Goal: Feedback & Contribution: Leave review/rating

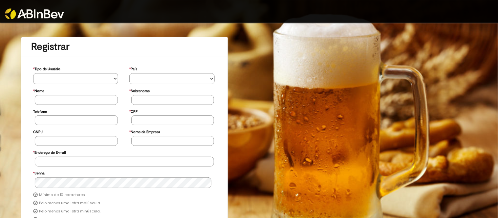
type input "**********"
click at [48, 10] on img at bounding box center [34, 14] width 59 height 11
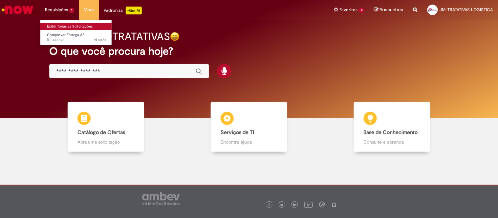
click at [65, 27] on link "Exibir Todas as Solicitações" at bounding box center [76, 26] width 72 height 7
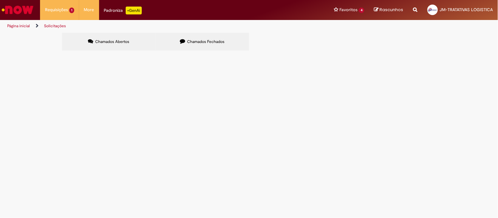
click at [204, 39] on span "Chamados Fechados" at bounding box center [205, 41] width 37 height 5
click at [0, 0] on span "Elcirene - Sapucaia" at bounding box center [0, 0] width 0 height 0
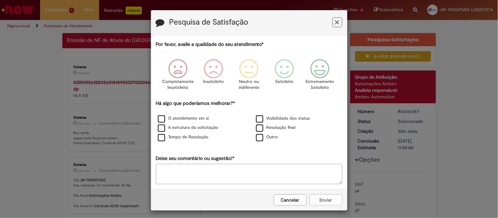
click at [279, 201] on button "Cancelar" at bounding box center [290, 200] width 33 height 11
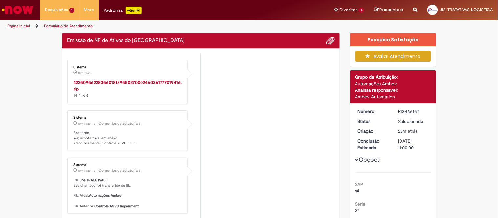
click at [95, 86] on div "42250956228356018189550270002460361777019416.zip 14.4 KB" at bounding box center [128, 89] width 109 height 20
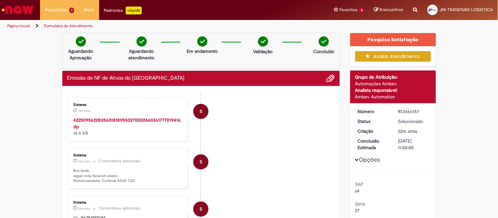
click at [97, 82] on div "Emissão de NF de Ativos do [GEOGRAPHIC_DATA]" at bounding box center [201, 78] width 268 height 9
click at [117, 120] on strong "42250956228356018189550270002460361777019416.zip" at bounding box center [128, 123] width 108 height 12
click at [406, 108] on div "R13466157" at bounding box center [414, 111] width 31 height 7
copy div "R13466157"
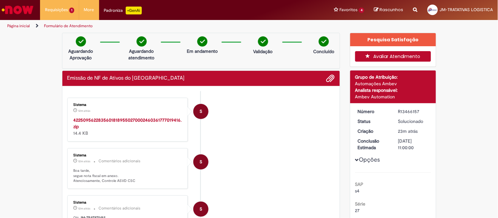
click at [366, 55] on icon "button" at bounding box center [370, 56] width 8 height 5
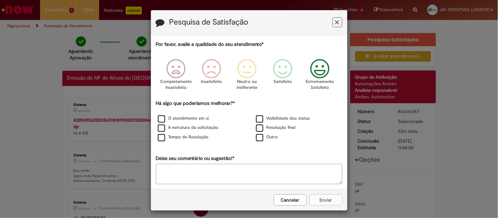
click at [313, 63] on icon "Feedback" at bounding box center [320, 69] width 25 height 20
click at [194, 122] on label "O atendimento em si" at bounding box center [183, 119] width 51 height 6
click at [198, 129] on label "A estrutura da solicitação" at bounding box center [188, 128] width 61 height 6
drag, startPoint x: 195, startPoint y: 139, endPoint x: 220, endPoint y: 134, distance: 25.5
click at [197, 139] on label "Tempo de Resolução" at bounding box center [183, 137] width 51 height 6
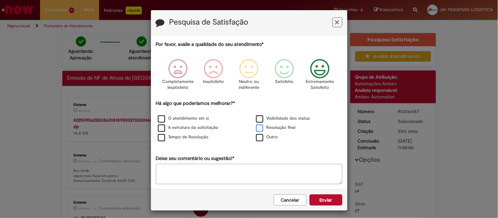
click at [266, 127] on label "Resolução final" at bounding box center [276, 128] width 40 height 6
click at [264, 117] on label "Visibilidade dos status" at bounding box center [283, 119] width 54 height 6
click at [314, 204] on button "Enviar" at bounding box center [326, 200] width 33 height 11
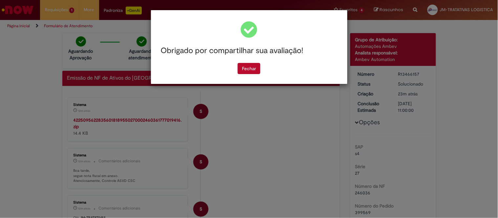
click at [284, 153] on div "Obrigado por compartilhar sua avaliação! Fechar" at bounding box center [249, 109] width 498 height 218
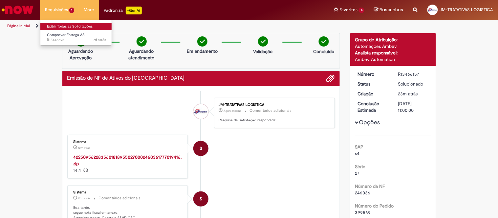
click at [75, 28] on link "Exibir Todas as Solicitações" at bounding box center [76, 26] width 72 height 7
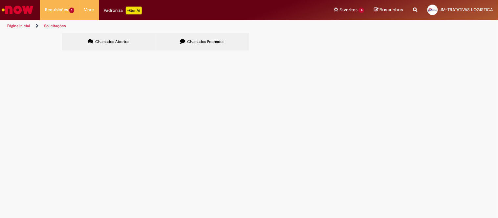
click at [246, 46] on label "Chamados Fechados" at bounding box center [203, 42] width 94 height 18
click at [258, 33] on div "Chamados Abertos Chamados Fechados Itens solicitados Exportar como PDF Exportar…" at bounding box center [249, 33] width 375 height 0
drag, startPoint x: 215, startPoint y: 42, endPoint x: 123, endPoint y: 49, distance: 92.0
click at [214, 42] on span "Chamados Fechados" at bounding box center [205, 41] width 37 height 5
click at [119, 48] on label "Chamados Abertos" at bounding box center [109, 42] width 94 height 18
